Goal: Task Accomplishment & Management: Manage account settings

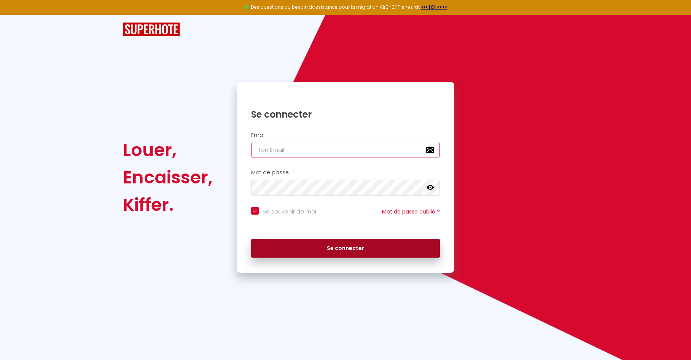
type input "[EMAIL_ADDRESS][DOMAIN_NAME]"
click at [336, 250] on button "Se connecter" at bounding box center [345, 248] width 189 height 19
checkbox input "true"
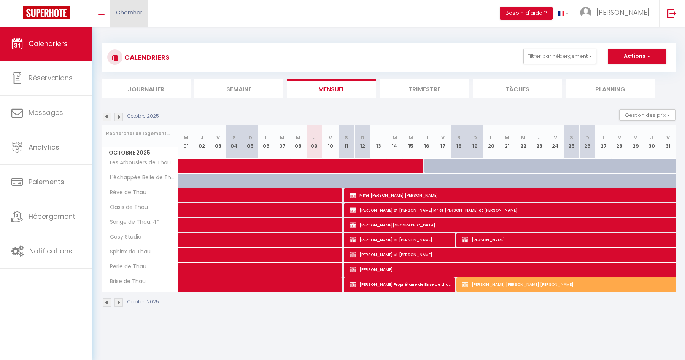
click at [132, 13] on span "Chercher" at bounding box center [129, 12] width 26 height 8
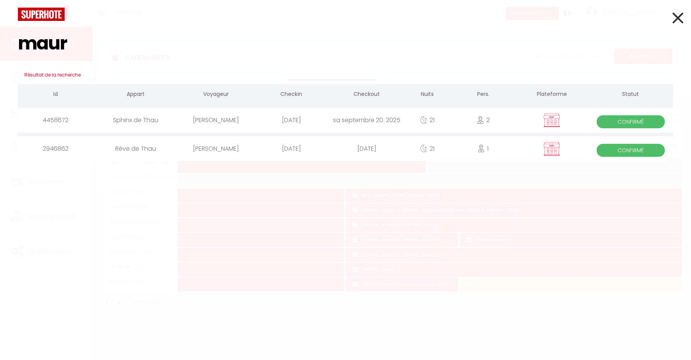
type input "maur"
click at [153, 123] on div "Sphinx de Thau" at bounding box center [135, 120] width 85 height 25
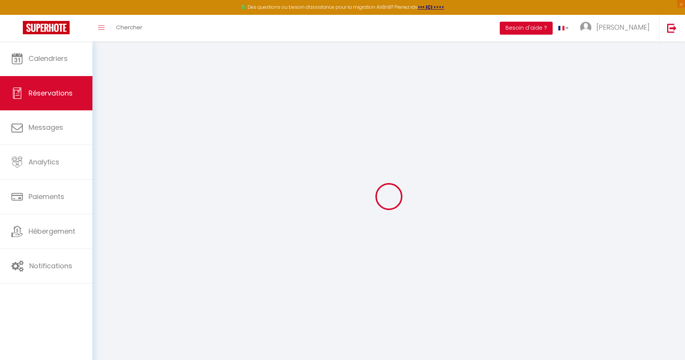
select select
checkbox input "true"
select select
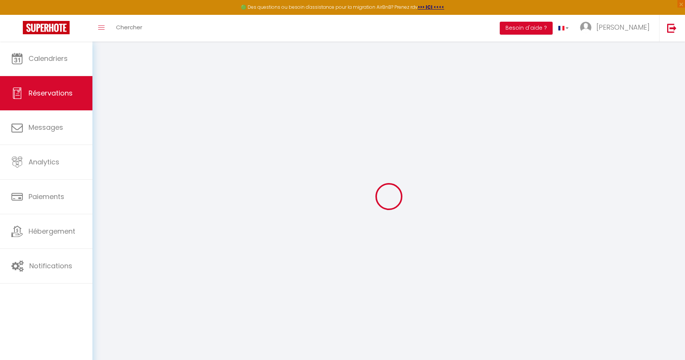
checkbox input "true"
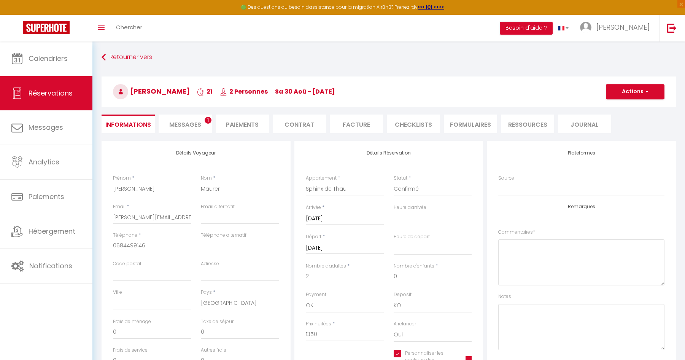
select select
checkbox input "true"
type textarea "Acompte 405€ virement Florent le 21/10 Demande de décalage de cure validé Solde…"
type input "72.66"
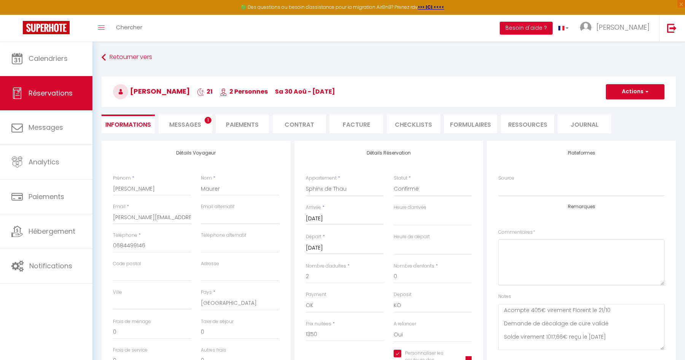
select select
checkbox input "true"
select select "14:00"
select select "11:00"
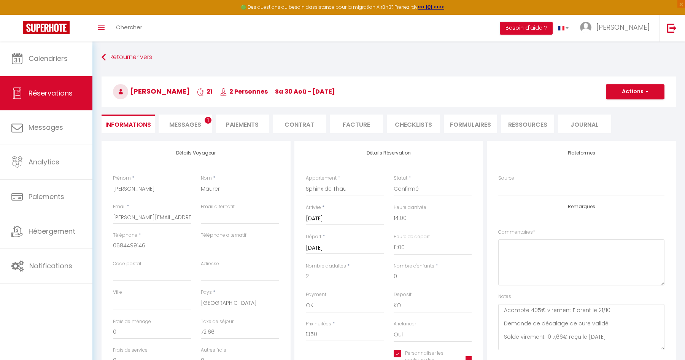
click at [195, 124] on span "Messages" at bounding box center [185, 124] width 32 height 9
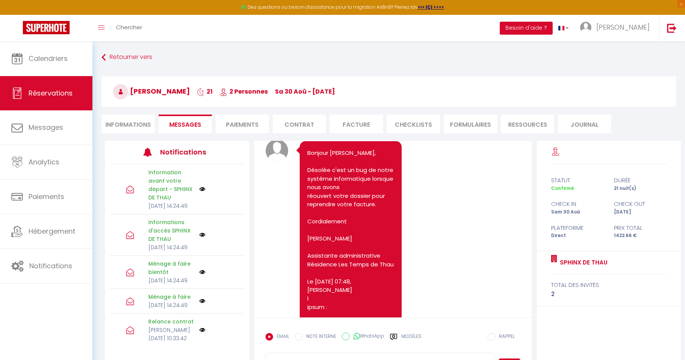
scroll to position [6936, 0]
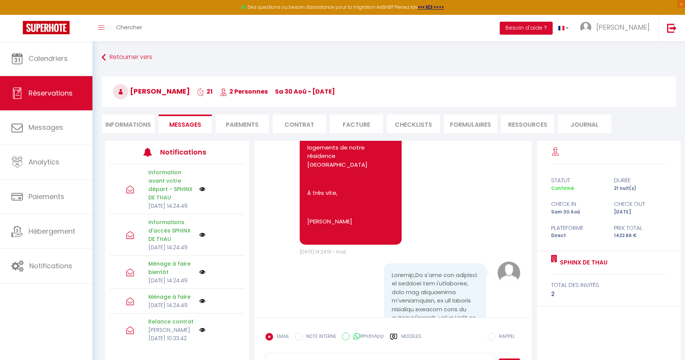
click at [139, 125] on li "Informations" at bounding box center [128, 124] width 53 height 19
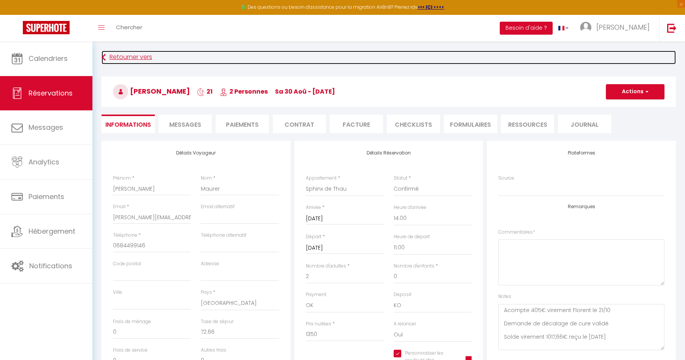
click at [134, 54] on link "Retourner vers" at bounding box center [389, 58] width 575 height 14
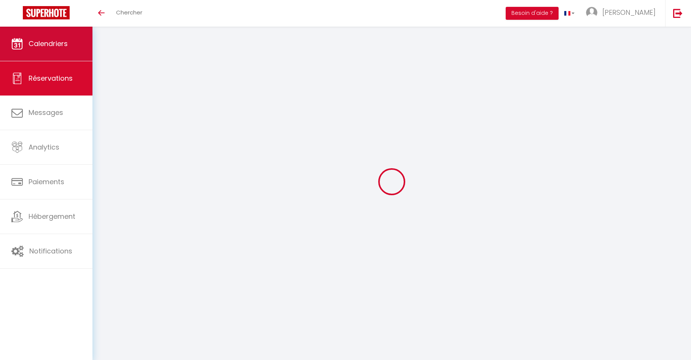
click at [56, 36] on link "Calendriers" at bounding box center [46, 44] width 92 height 34
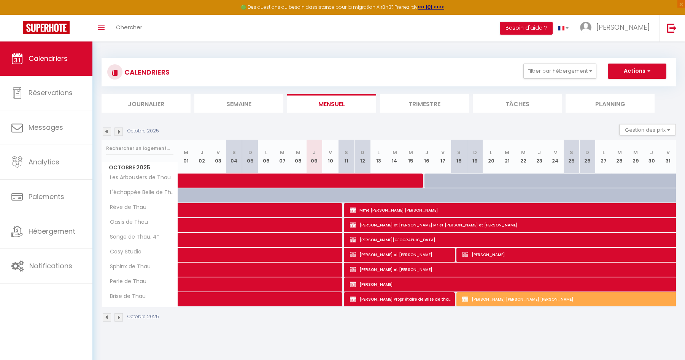
click at [416, 100] on li "Trimestre" at bounding box center [424, 103] width 89 height 19
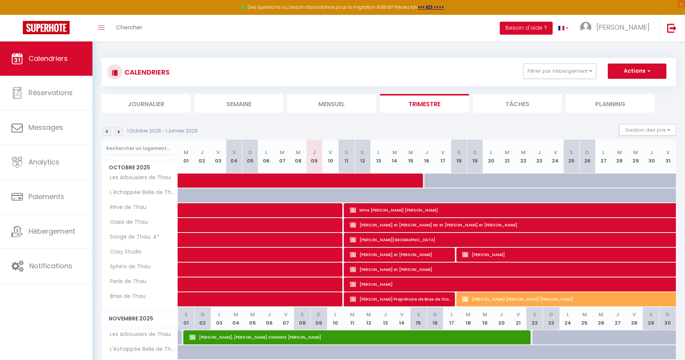
click at [120, 132] on img at bounding box center [119, 131] width 8 height 8
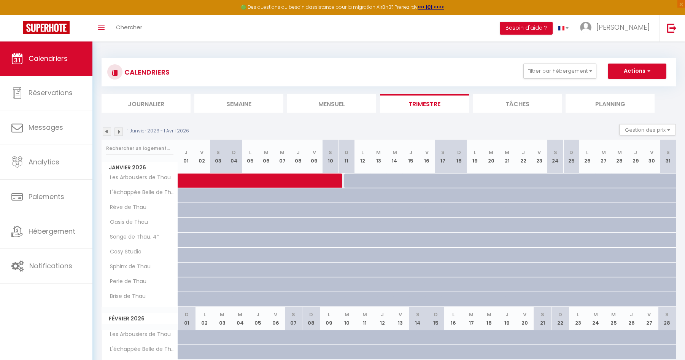
click at [117, 132] on img at bounding box center [119, 131] width 8 height 8
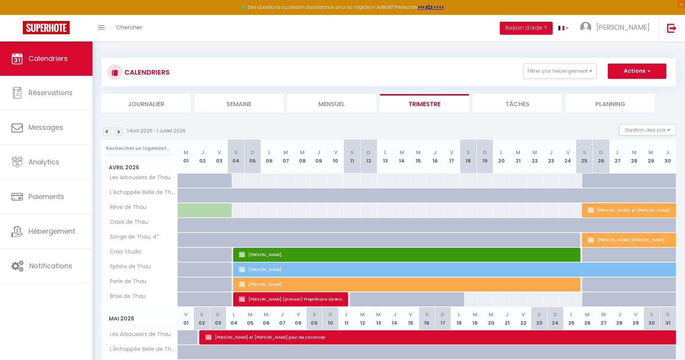
click at [117, 132] on img at bounding box center [119, 131] width 8 height 8
select select
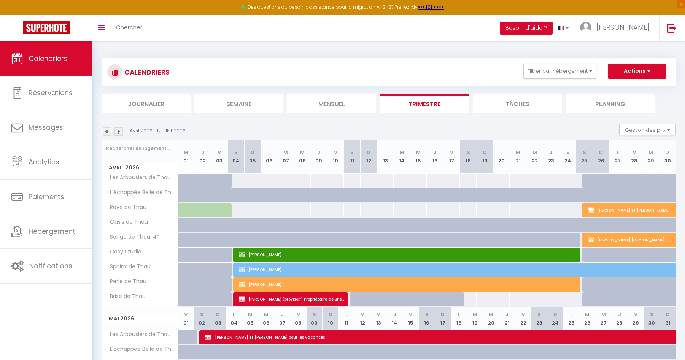
select select
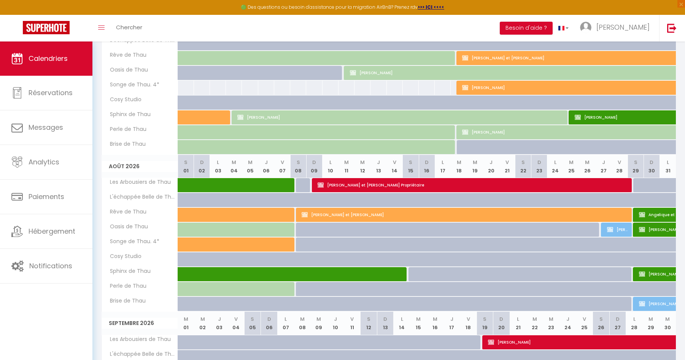
scroll to position [190, 0]
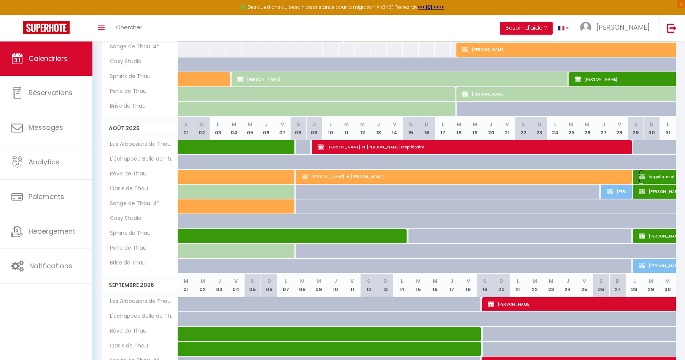
select select "KO"
select select "0"
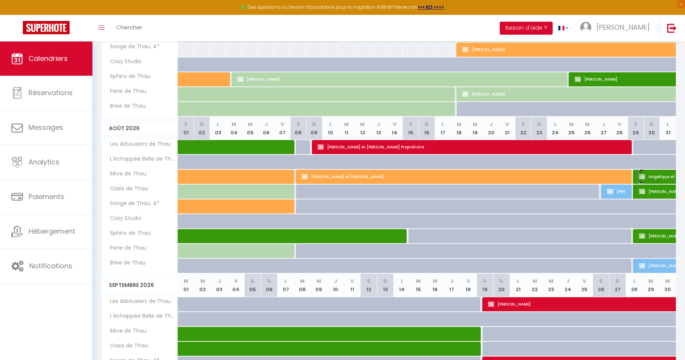
select select "1"
select select
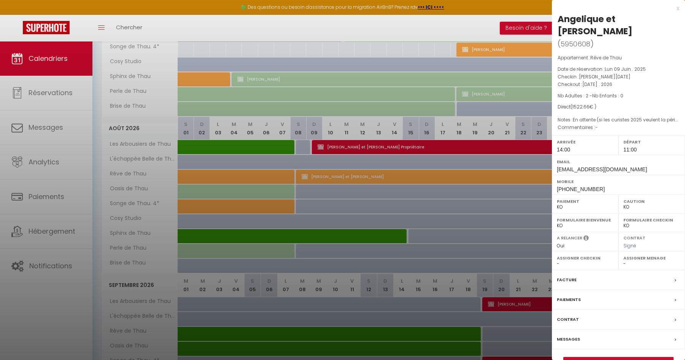
click at [95, 299] on div at bounding box center [342, 180] width 685 height 360
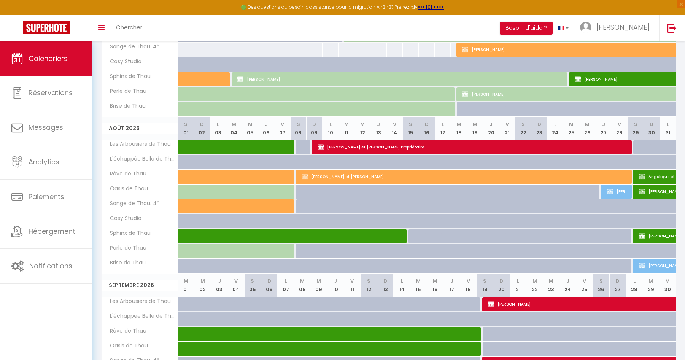
click at [661, 208] on div at bounding box center [668, 206] width 16 height 14
type input "Lun 31 Août 2026"
type input "[DATE]"
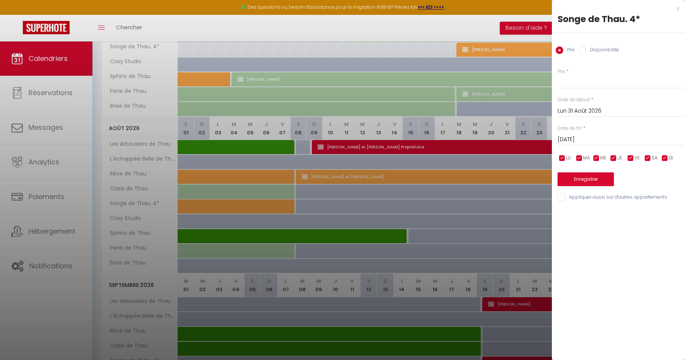
click at [661, 208] on div "x Songe de Thau. 4* Prix Disponibilité Prix * Statut * Disponible Indisponible …" at bounding box center [618, 105] width 133 height 210
click at [459, 258] on div at bounding box center [342, 180] width 685 height 360
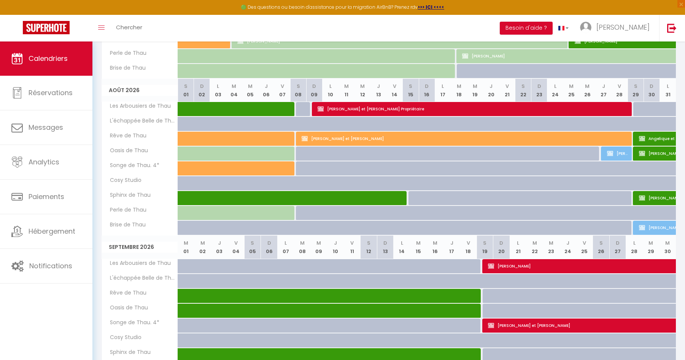
scroll to position [266, 0]
